Goal: Check status: Check status

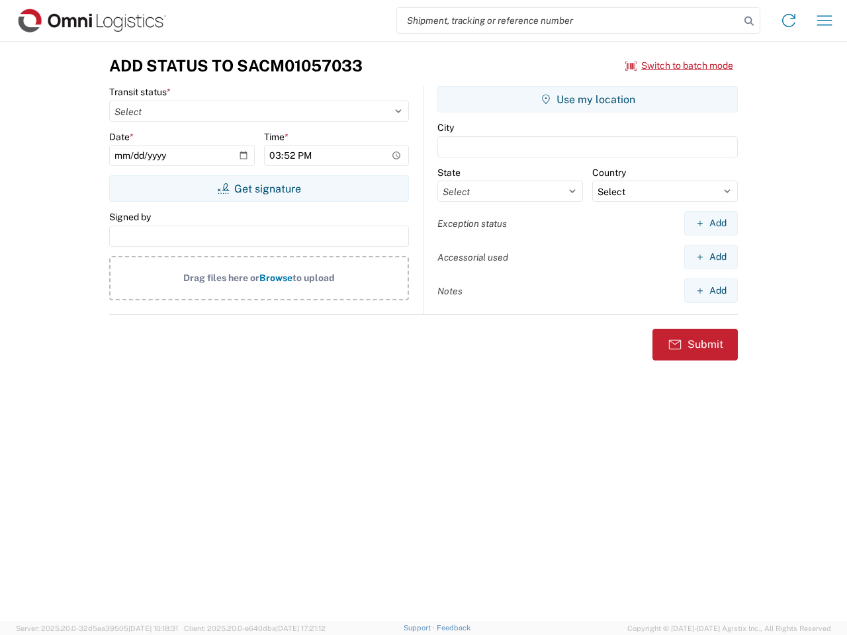
click at [568, 21] on input "search" at bounding box center [568, 20] width 343 height 25
click at [749, 21] on icon at bounding box center [749, 21] width 19 height 19
click at [789, 21] on icon at bounding box center [788, 20] width 21 height 21
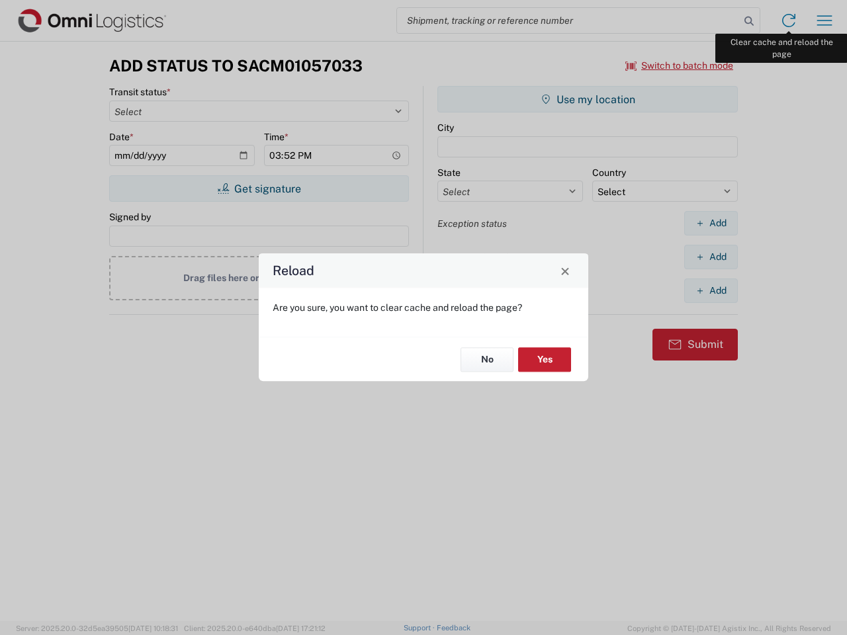
click at [825, 21] on div "Reload Are you sure, you want to clear cache and reload the page? No Yes" at bounding box center [423, 317] width 847 height 635
click at [680, 66] on div "Reload Are you sure, you want to clear cache and reload the page? No Yes" at bounding box center [423, 317] width 847 height 635
click at [259, 189] on div "Reload Are you sure, you want to clear cache and reload the page? No Yes" at bounding box center [423, 317] width 847 height 635
click at [588, 99] on div "Reload Are you sure, you want to clear cache and reload the page? No Yes" at bounding box center [423, 317] width 847 height 635
click at [711, 223] on div "Reload Are you sure, you want to clear cache and reload the page? No Yes" at bounding box center [423, 317] width 847 height 635
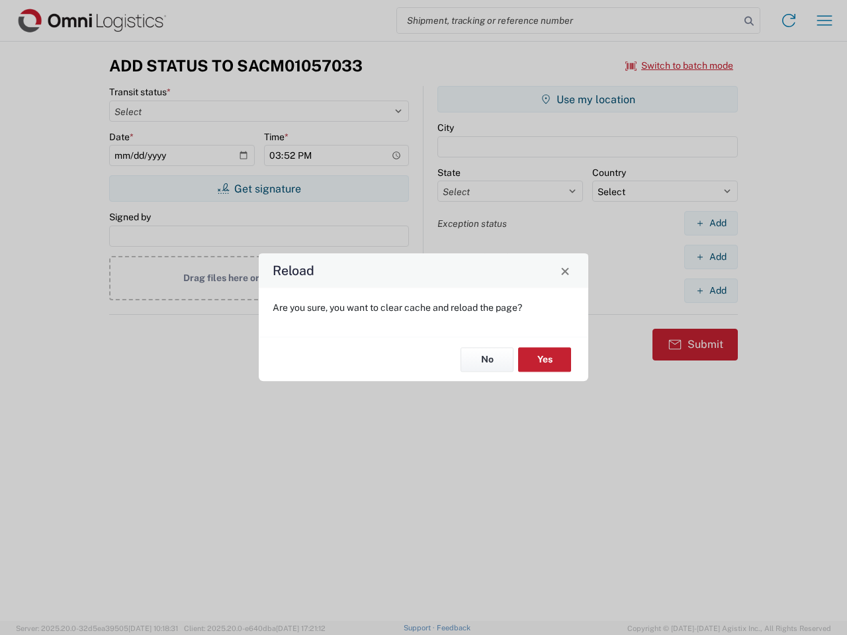
click at [711, 257] on div "Reload Are you sure, you want to clear cache and reload the page? No Yes" at bounding box center [423, 317] width 847 height 635
click at [711, 291] on div "Reload Are you sure, you want to clear cache and reload the page? No Yes" at bounding box center [423, 317] width 847 height 635
